Goal: Task Accomplishment & Management: Complete application form

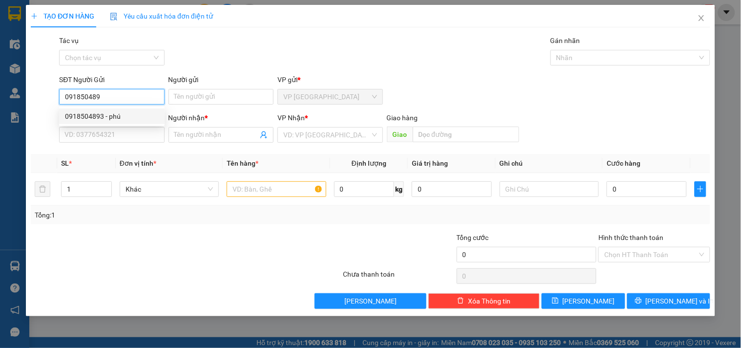
click at [147, 110] on div "0918504893 - phú" at bounding box center [112, 116] width 106 height 16
type input "0918504893"
type input "phú"
type input "0904708356"
type input "tuyết"
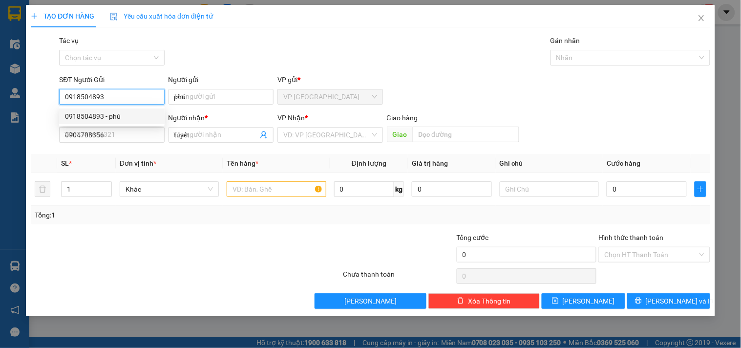
type input "30.000"
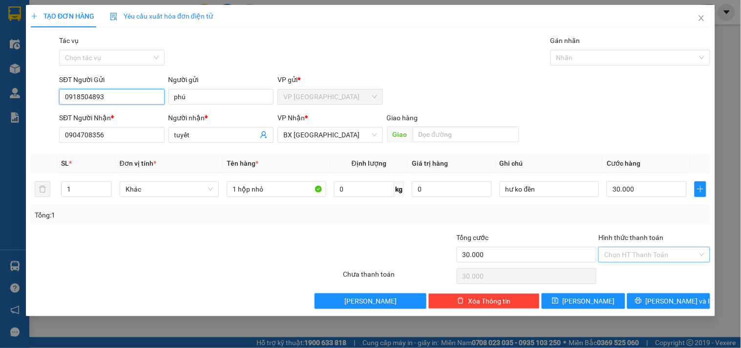
type input "0918504893"
click at [661, 252] on input "Hình thức thanh toán" at bounding box center [650, 254] width 93 height 15
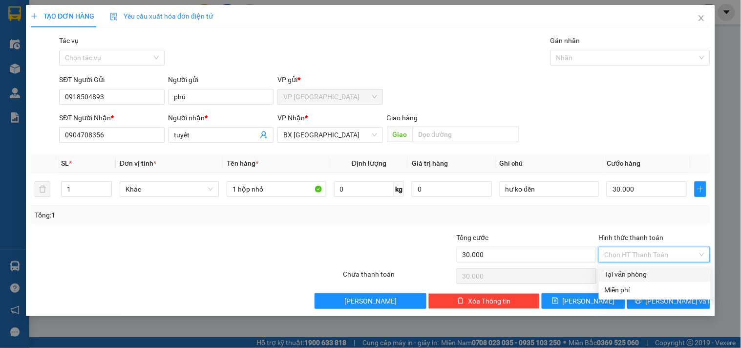
click at [660, 272] on div "Tại văn phòng" at bounding box center [655, 274] width 100 height 11
type input "0"
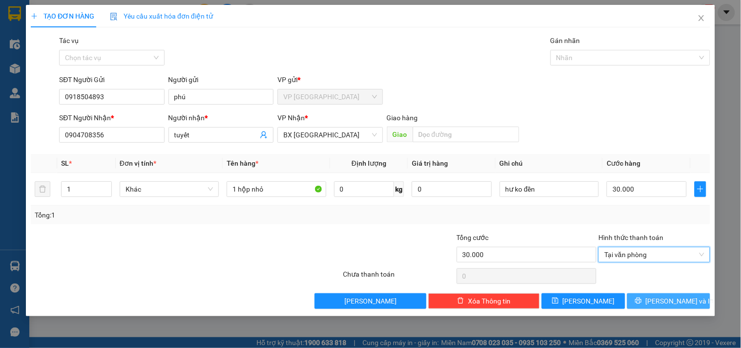
click at [668, 304] on span "[PERSON_NAME] và In" at bounding box center [680, 301] width 68 height 11
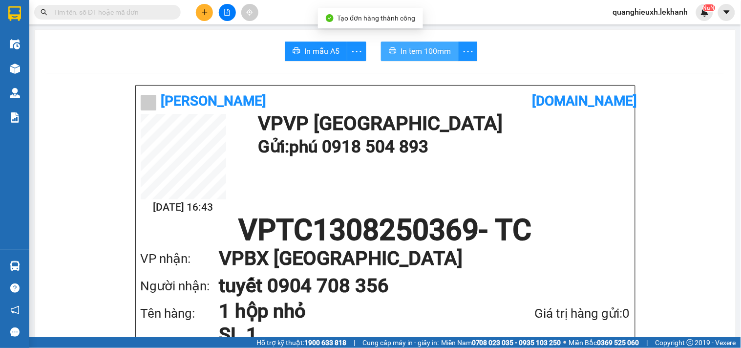
click at [421, 49] on span "In tem 100mm" at bounding box center [426, 51] width 50 height 12
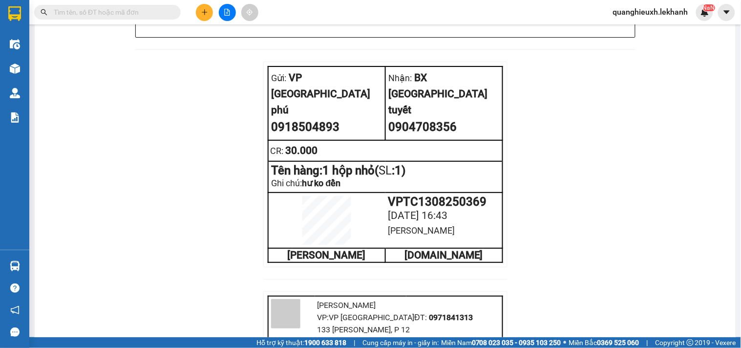
scroll to position [842, 0]
